Goal: Information Seeking & Learning: Find specific page/section

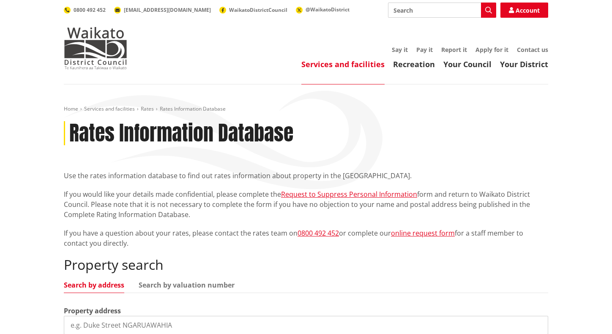
click at [398, 7] on input "Search" at bounding box center [442, 10] width 108 height 15
paste input "[STREET_ADDRESS][PERSON_NAME]"
type input "[STREET_ADDRESS][PERSON_NAME]"
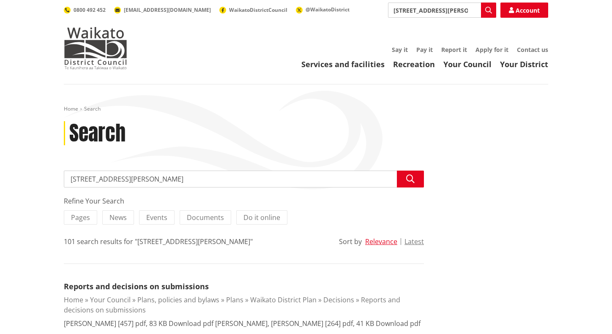
drag, startPoint x: 442, startPoint y: 13, endPoint x: 310, endPoint y: 5, distance: 132.9
click at [310, 5] on div "Search 83 Miller Road Search Account 0800 492 452 info@waidc.govt.nz WaikatoDis…" at bounding box center [306, 10] width 484 height 15
type input "rates"
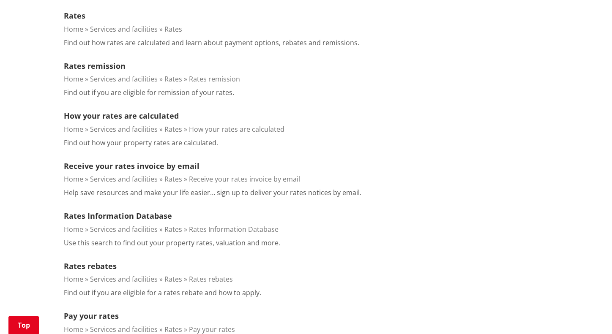
scroll to position [276, 0]
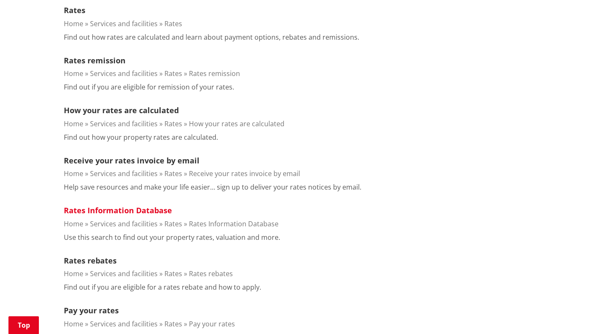
click at [95, 210] on link "Rates Information Database" at bounding box center [118, 210] width 108 height 10
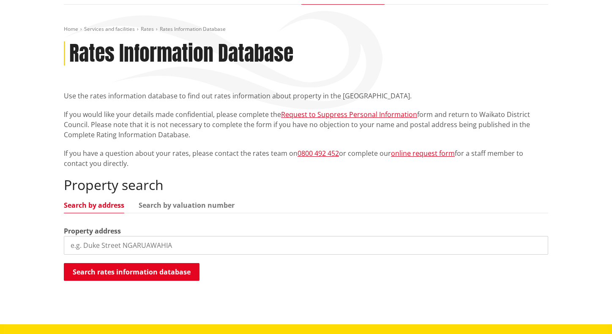
scroll to position [82, 0]
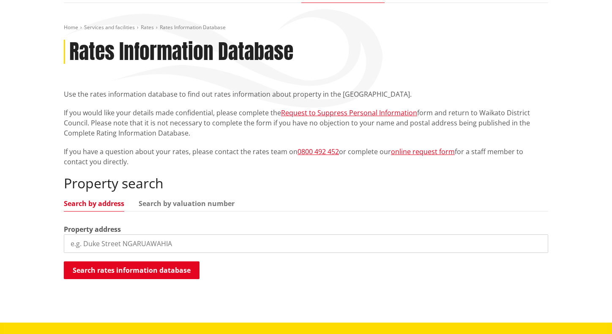
click at [83, 244] on input "search" at bounding box center [306, 244] width 484 height 19
paste input "[STREET_ADDRESS][PERSON_NAME]"
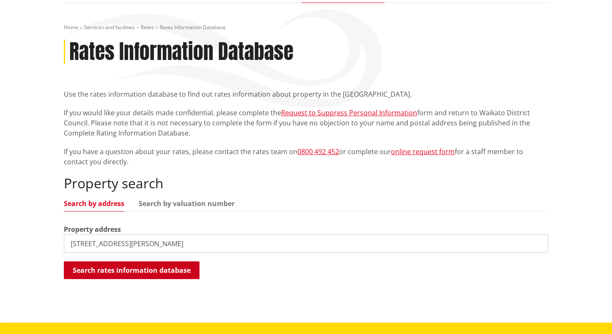
type input "[STREET_ADDRESS][PERSON_NAME]"
click at [90, 264] on button "Search rates information database" at bounding box center [132, 271] width 136 height 18
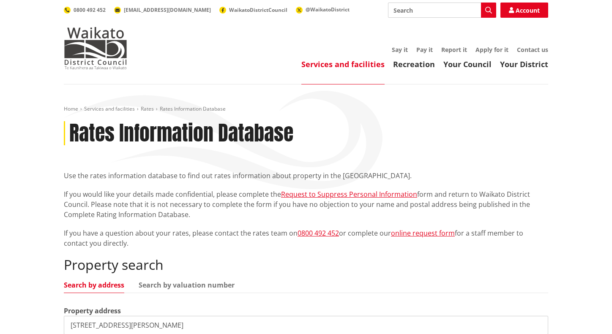
scroll to position [0, 0]
click at [421, 11] on input "Search" at bounding box center [442, 10] width 108 height 15
type input "gis viewer"
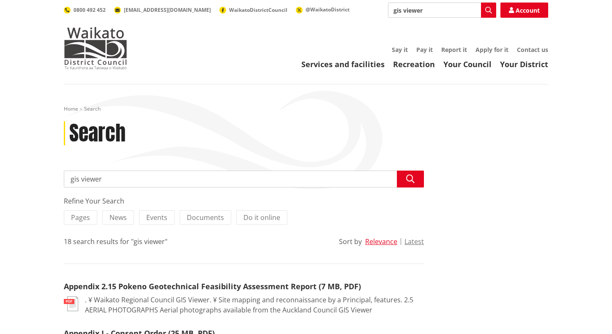
click at [433, 11] on input "gis viewer" at bounding box center [442, 10] width 108 height 15
drag, startPoint x: 433, startPoint y: 11, endPoint x: 344, endPoint y: 3, distance: 88.7
click at [344, 3] on div "Search gis viewer Search Account 0800 492 452 info@waidc.govt.nz WaikatoDistric…" at bounding box center [306, 10] width 484 height 15
type input "property maps"
click at [486, 11] on icon "button" at bounding box center [488, 10] width 7 height 7
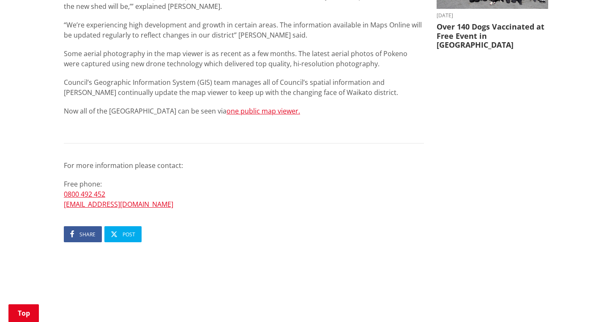
scroll to position [447, 0]
click at [248, 111] on link "one public map viewer." at bounding box center [263, 111] width 74 height 9
